Goal: Task Accomplishment & Management: Complete application form

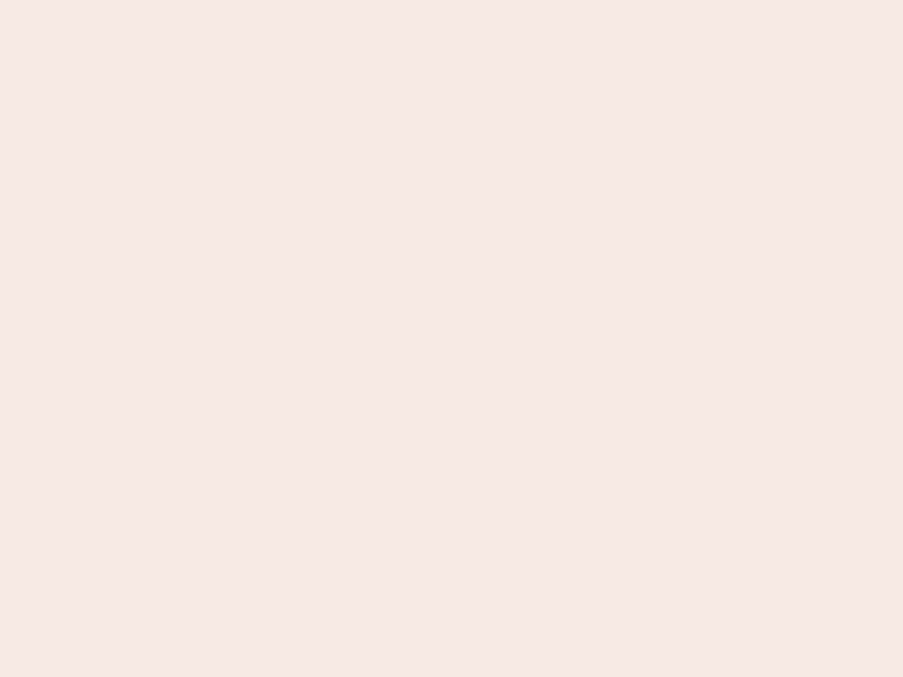
click at [452, 339] on nb-app "Almost there Thank you for registering for Newbook. Your account is under revie…" at bounding box center [451, 338] width 903 height 677
click at [452, 0] on nb-app "Almost there Thank you for registering for Newbook. Your account is under revie…" at bounding box center [451, 338] width 903 height 677
click at [483, 0] on nb-app "Almost there Thank you for registering for Newbook. Your account is under revie…" at bounding box center [451, 338] width 903 height 677
click at [452, 339] on nb-app "Almost there Thank you for registering for Newbook. Your account is under revie…" at bounding box center [451, 338] width 903 height 677
click at [452, 0] on nb-app "Almost there Thank you for registering for Newbook. Your account is under revie…" at bounding box center [451, 338] width 903 height 677
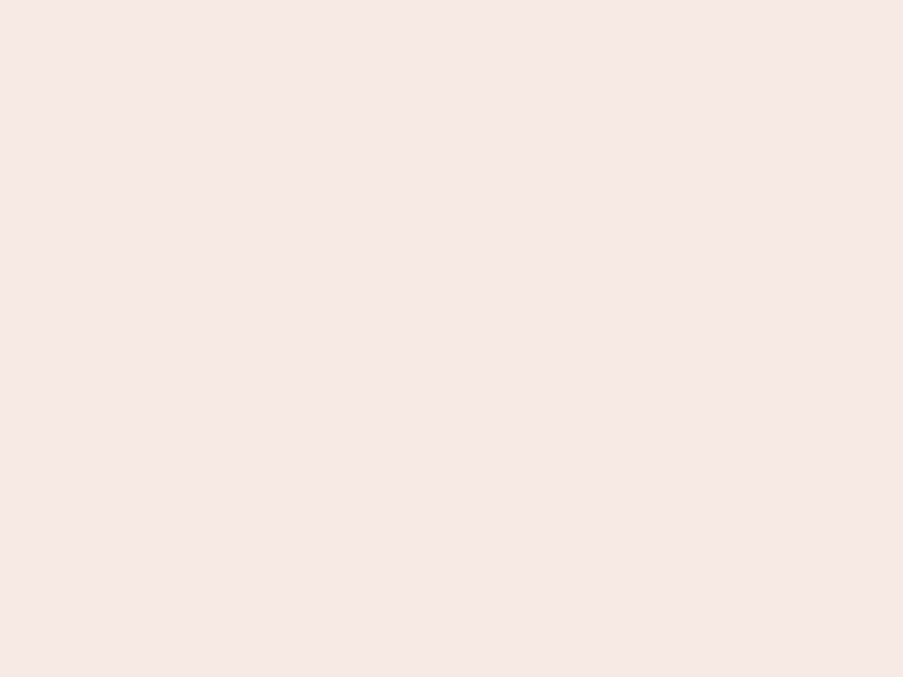
click at [315, 0] on nb-app "Almost there Thank you for registering for Newbook. Your account is under revie…" at bounding box center [451, 338] width 903 height 677
click at [452, 339] on nb-app "Almost there Thank you for registering for Newbook. Your account is under revie…" at bounding box center [451, 338] width 903 height 677
click at [452, 0] on nb-app "Almost there Thank you for registering for Newbook. Your account is under revie…" at bounding box center [451, 338] width 903 height 677
click at [315, 0] on nb-app "Almost there Thank you for registering for Newbook. Your account is under revie…" at bounding box center [451, 338] width 903 height 677
click at [452, 339] on nb-app "Almost there Thank you for registering for Newbook. Your account is under revie…" at bounding box center [451, 338] width 903 height 677
